Goal: Information Seeking & Learning: Learn about a topic

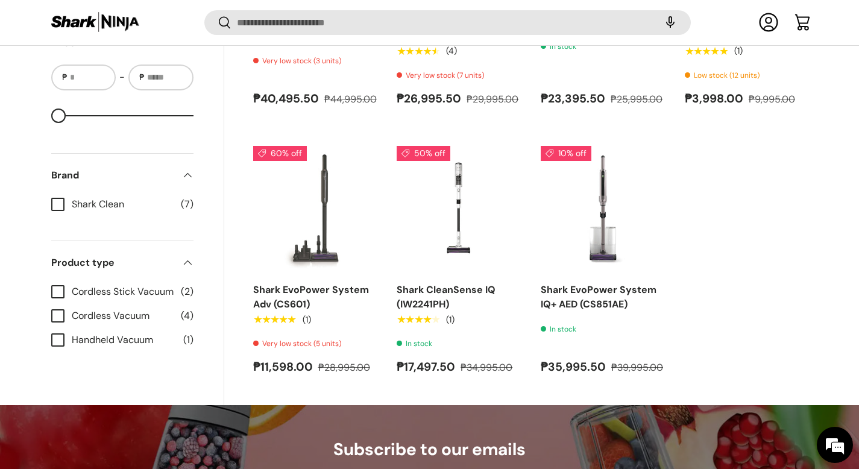
scroll to position [1072, 0]
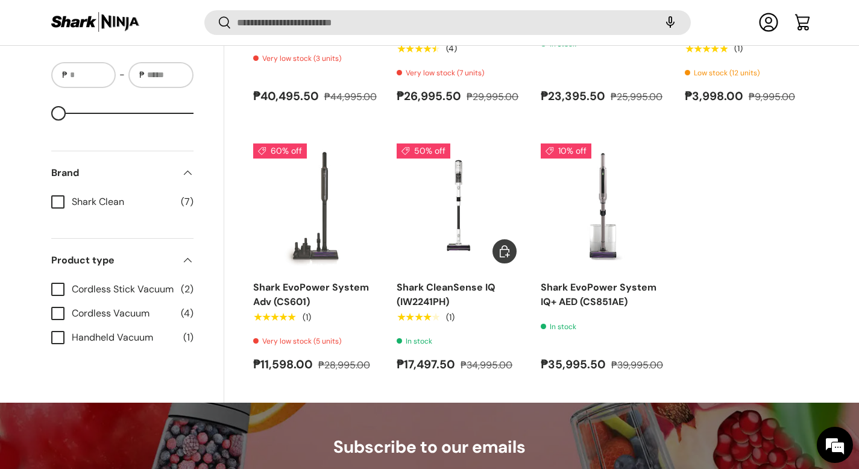
click at [0, 0] on img "Shark CleanSense IQ (IW2241PH)" at bounding box center [0, 0] width 0 height 0
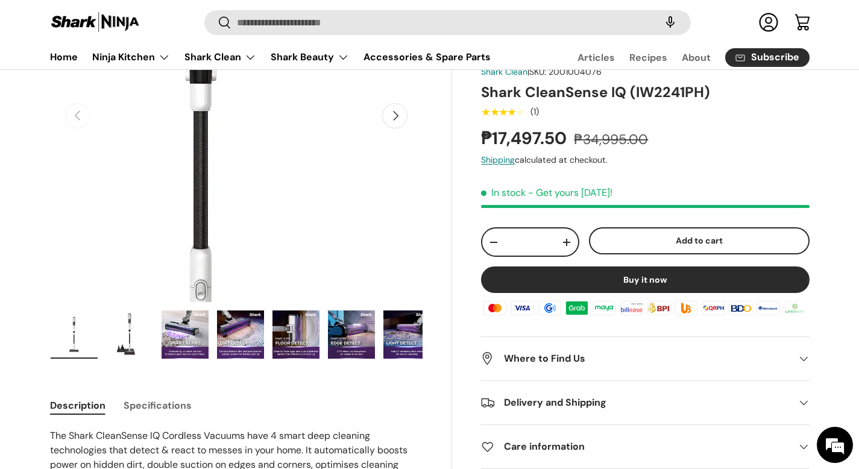
scroll to position [197, 0]
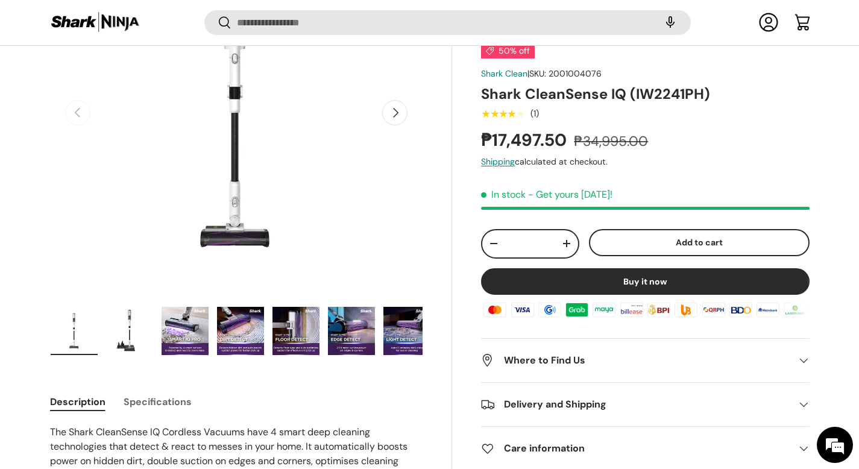
click at [118, 333] on img "Gallery Viewer" at bounding box center [129, 331] width 47 height 48
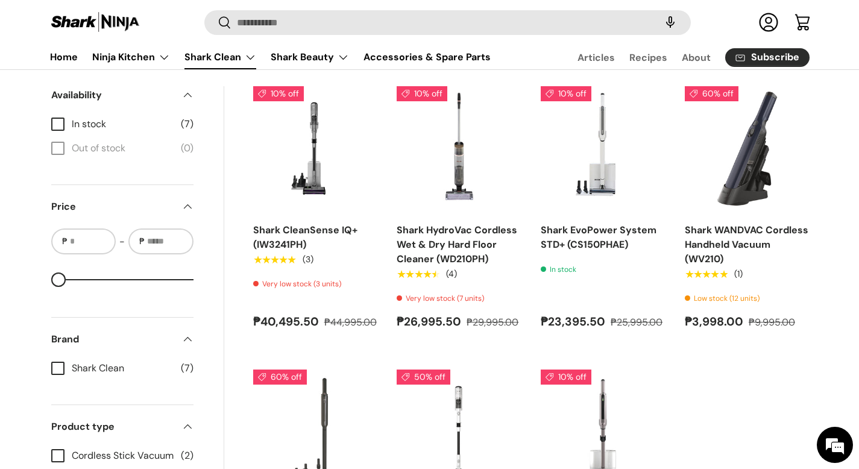
scroll to position [848, 0]
